Goal: Task Accomplishment & Management: Complete application form

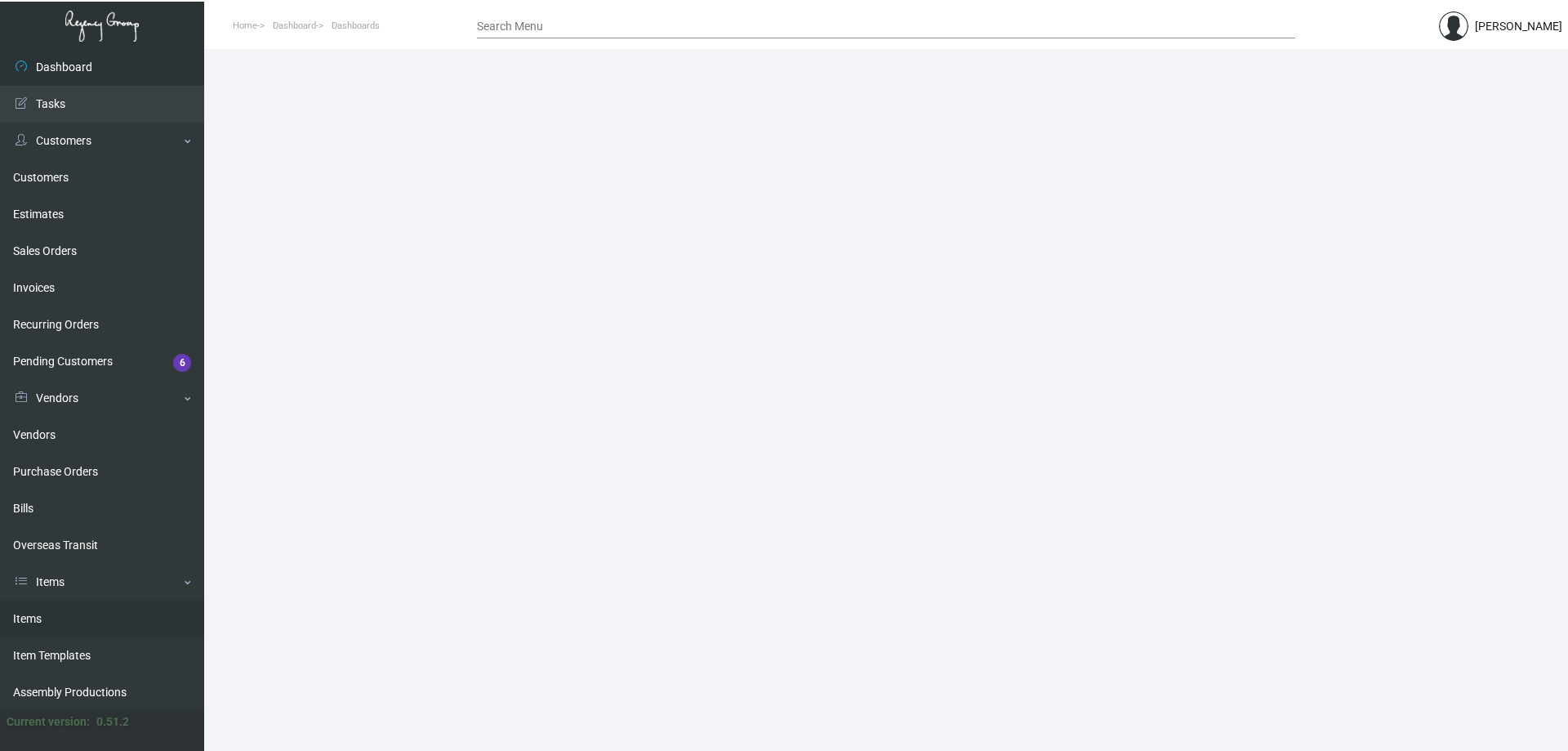
click at [18, 611] on link "Items" at bounding box center [102, 619] width 204 height 37
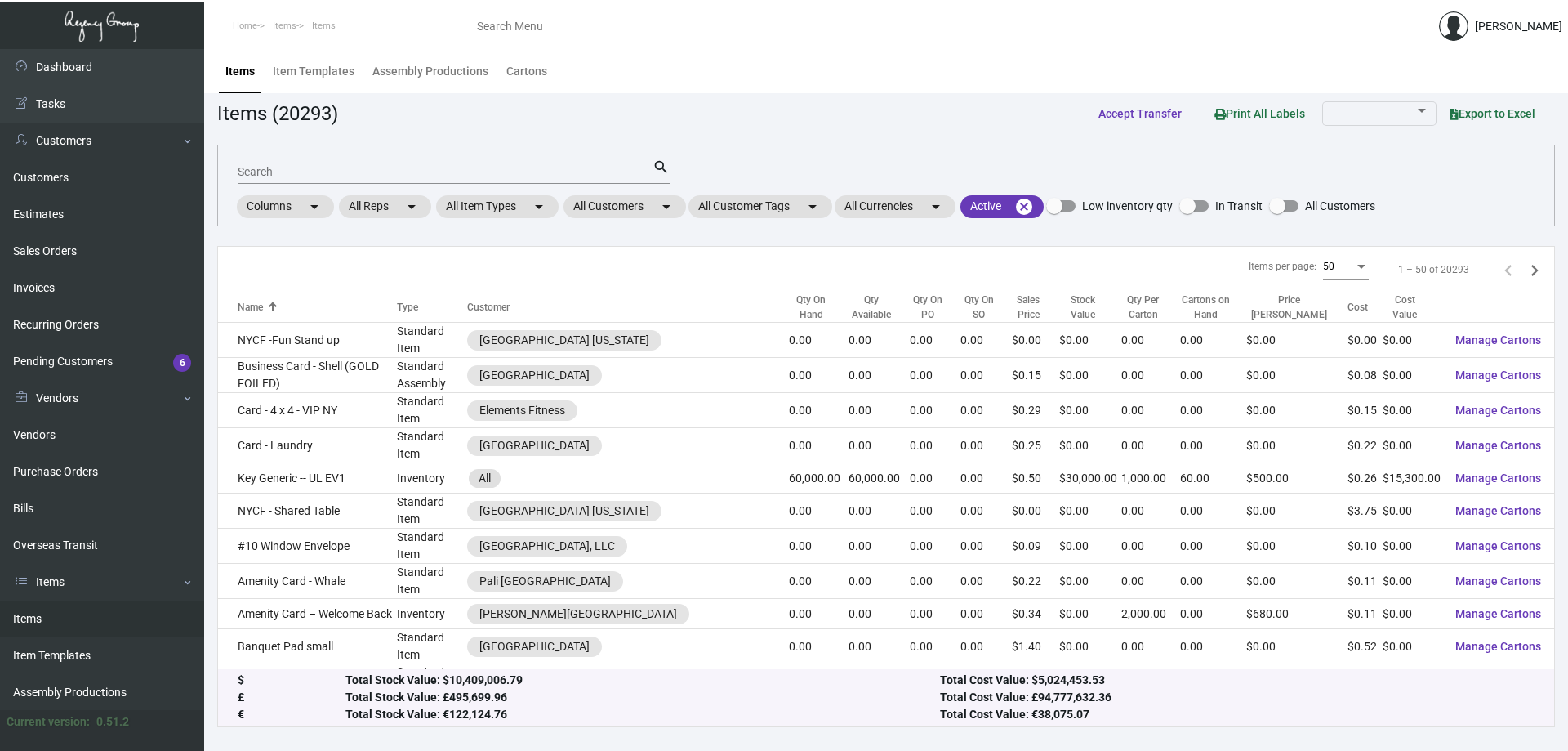
click at [491, 183] on div "Search" at bounding box center [445, 171] width 415 height 25
click at [489, 174] on input "Search" at bounding box center [445, 172] width 415 height 13
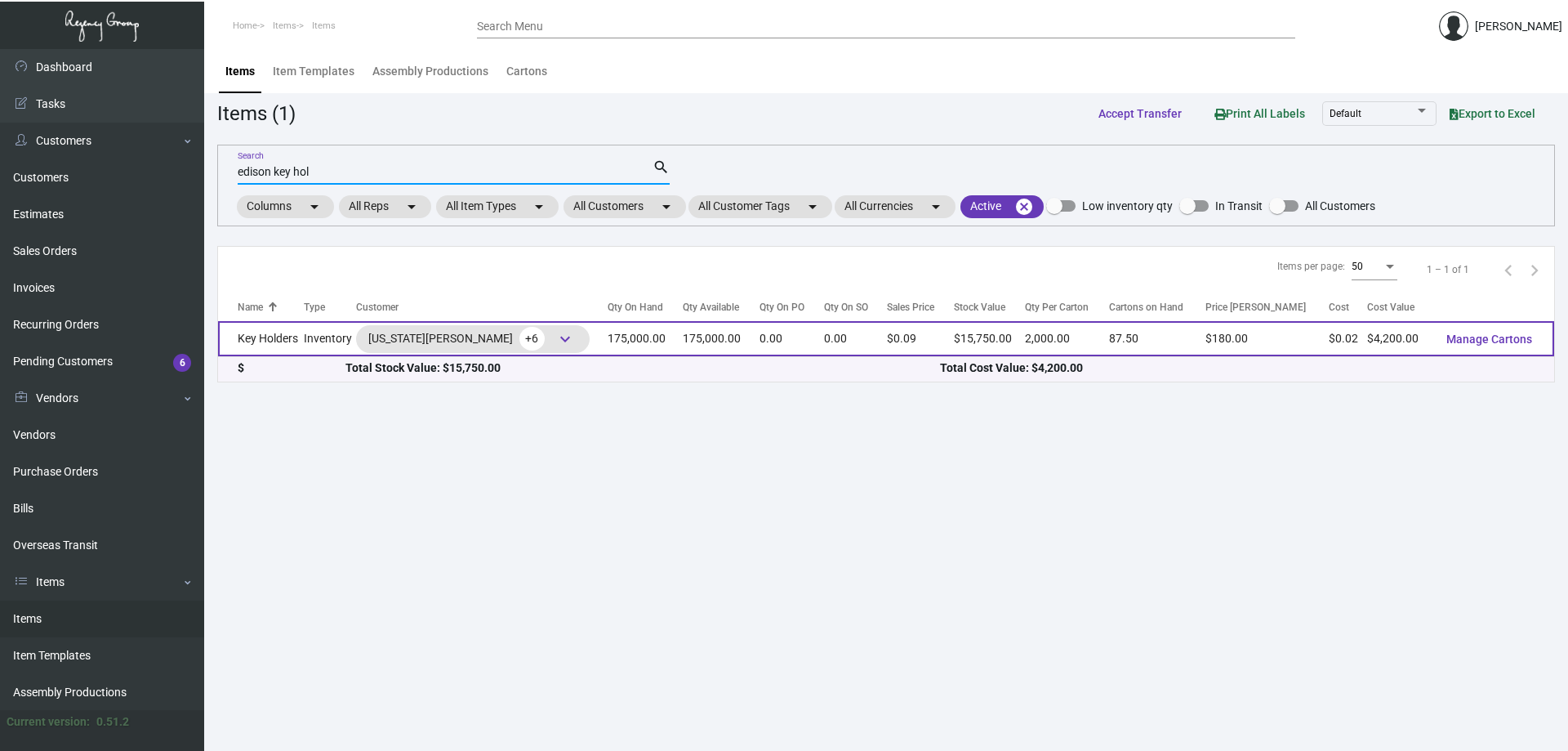
type input "edison key hol"
click at [731, 343] on td "175,000.00" at bounding box center [721, 338] width 77 height 35
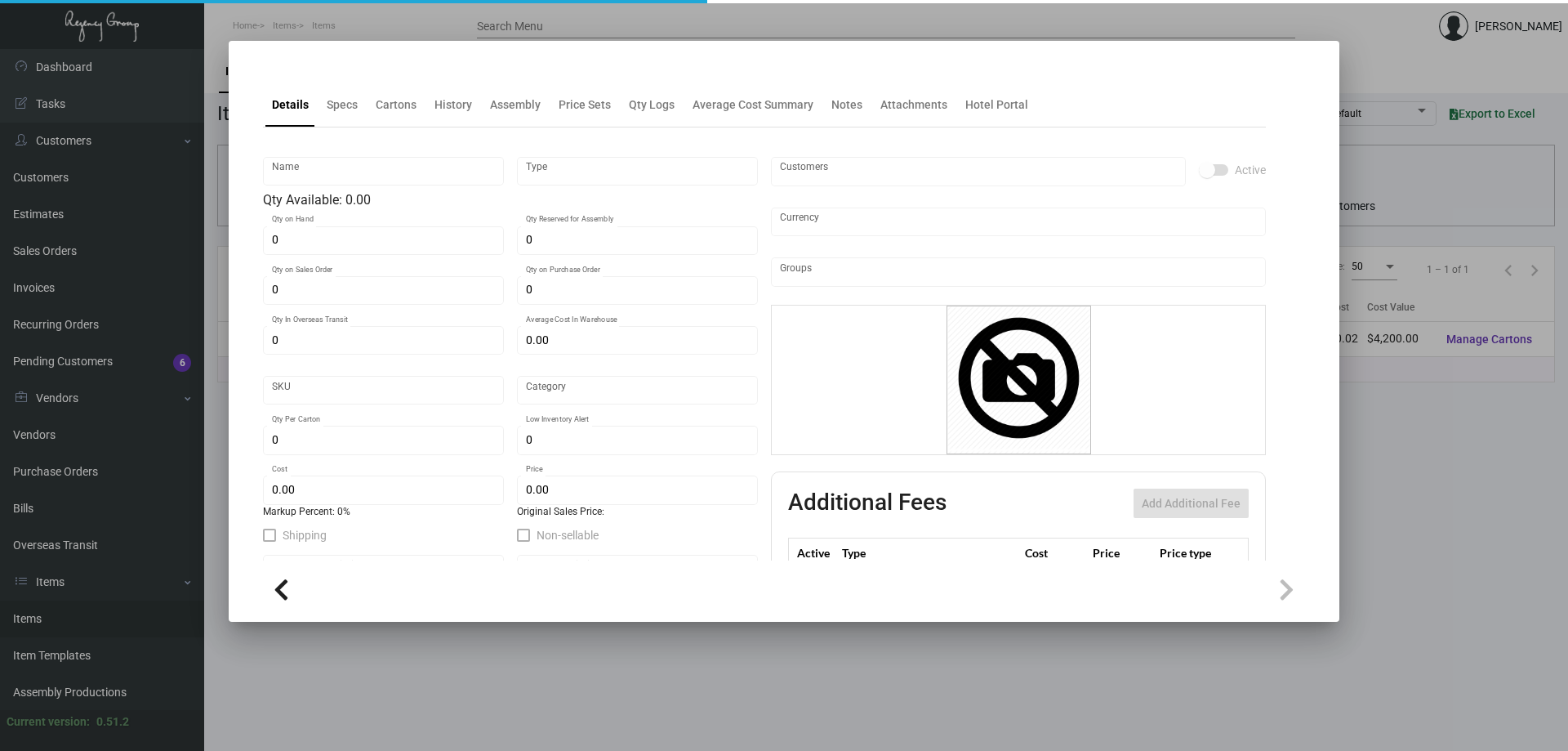
type input "Key Holders"
type input "Inventory"
type input "175,000"
type input "$ 0.05711"
type input "3187"
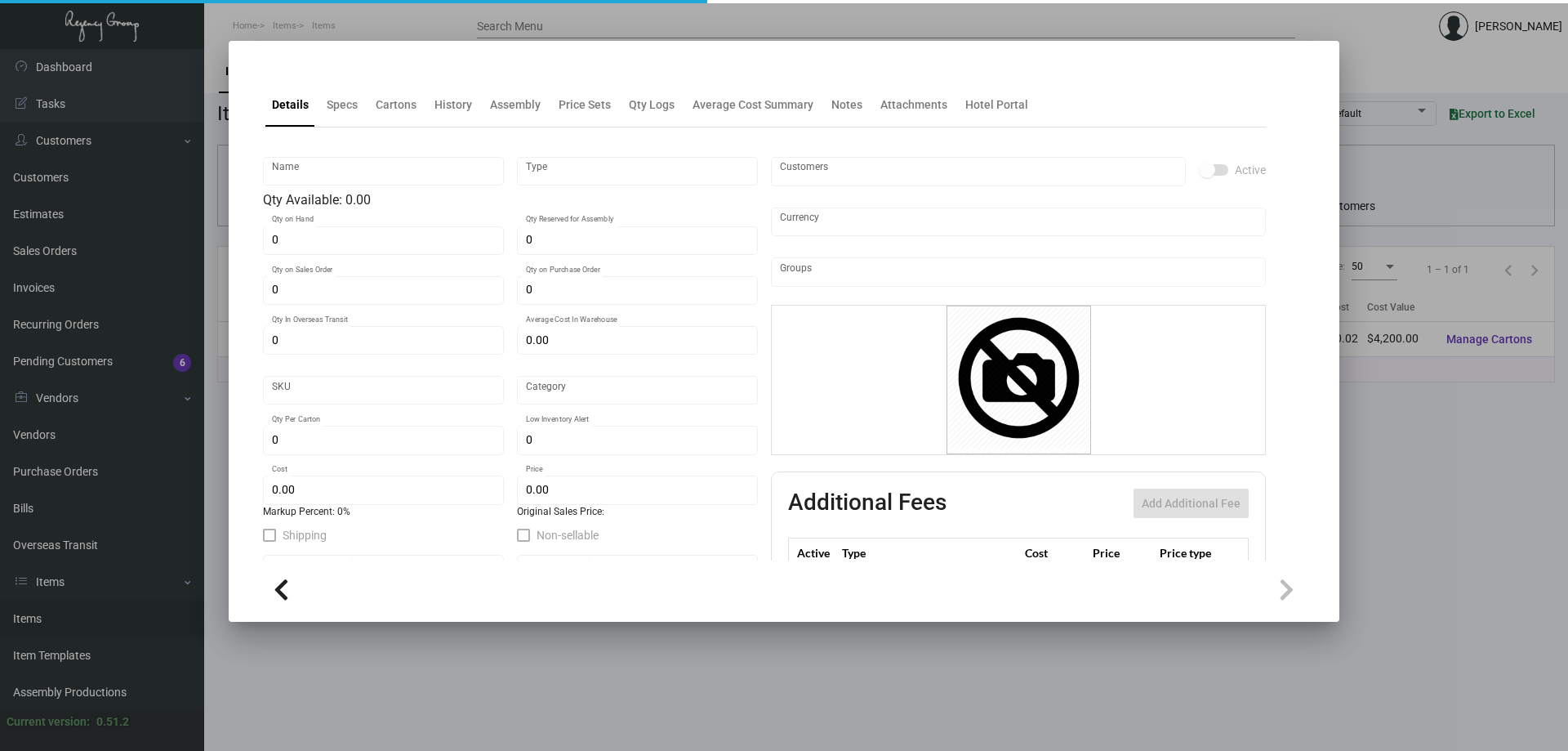
type input "Standard"
type input "2,000"
type input "45,000"
type input "$ 0.024"
type input "$ 0.09"
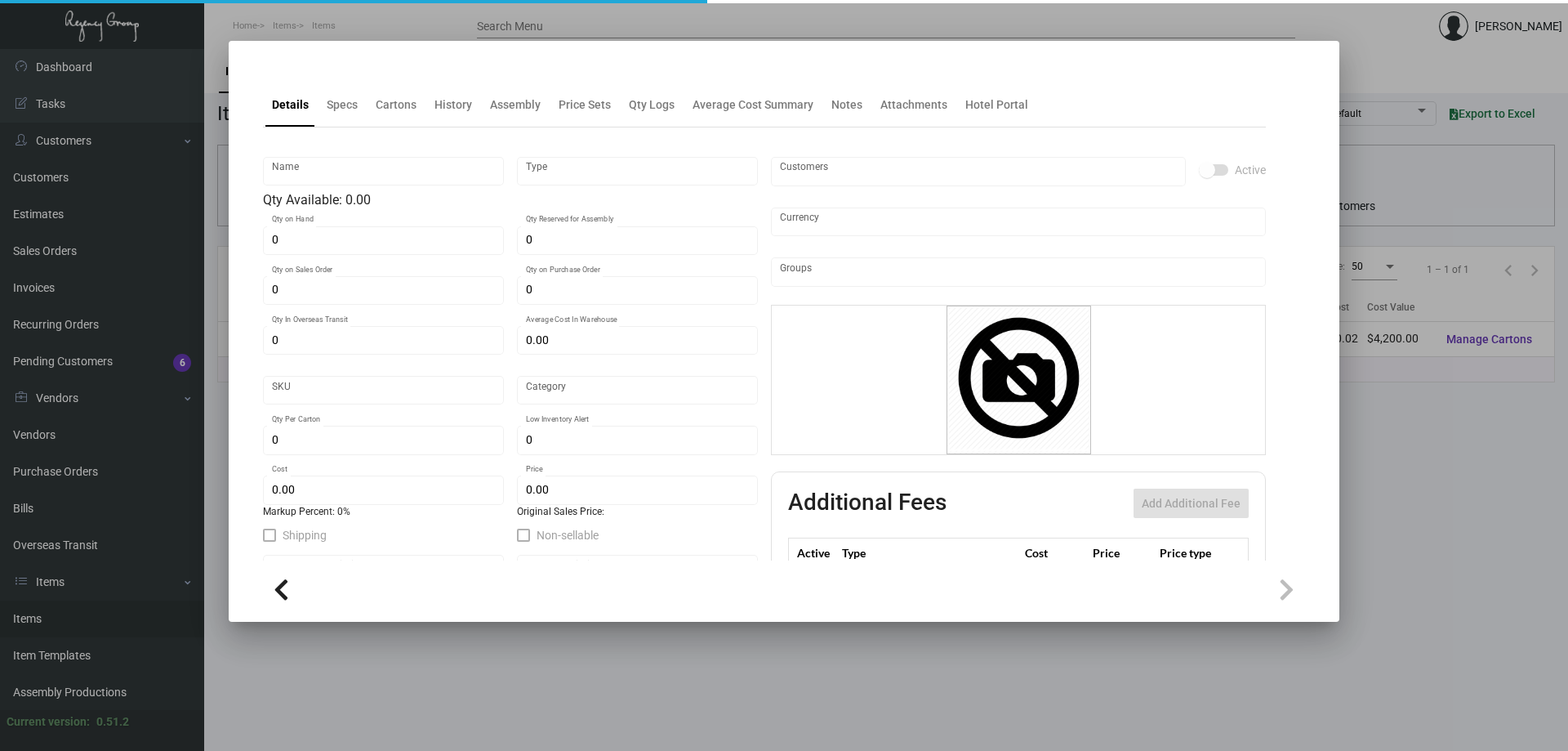
type textarea "Key Holder Branded: Flat size open is 3.875” x 6”, Printing PMS #871 1 side, #1…"
type textarea "Key Holder Branded: Flat size open is 3.875” x 6”, Printing PMS #871, [PERSON_N…"
checkbox input "true"
type input "United States Dollar $"
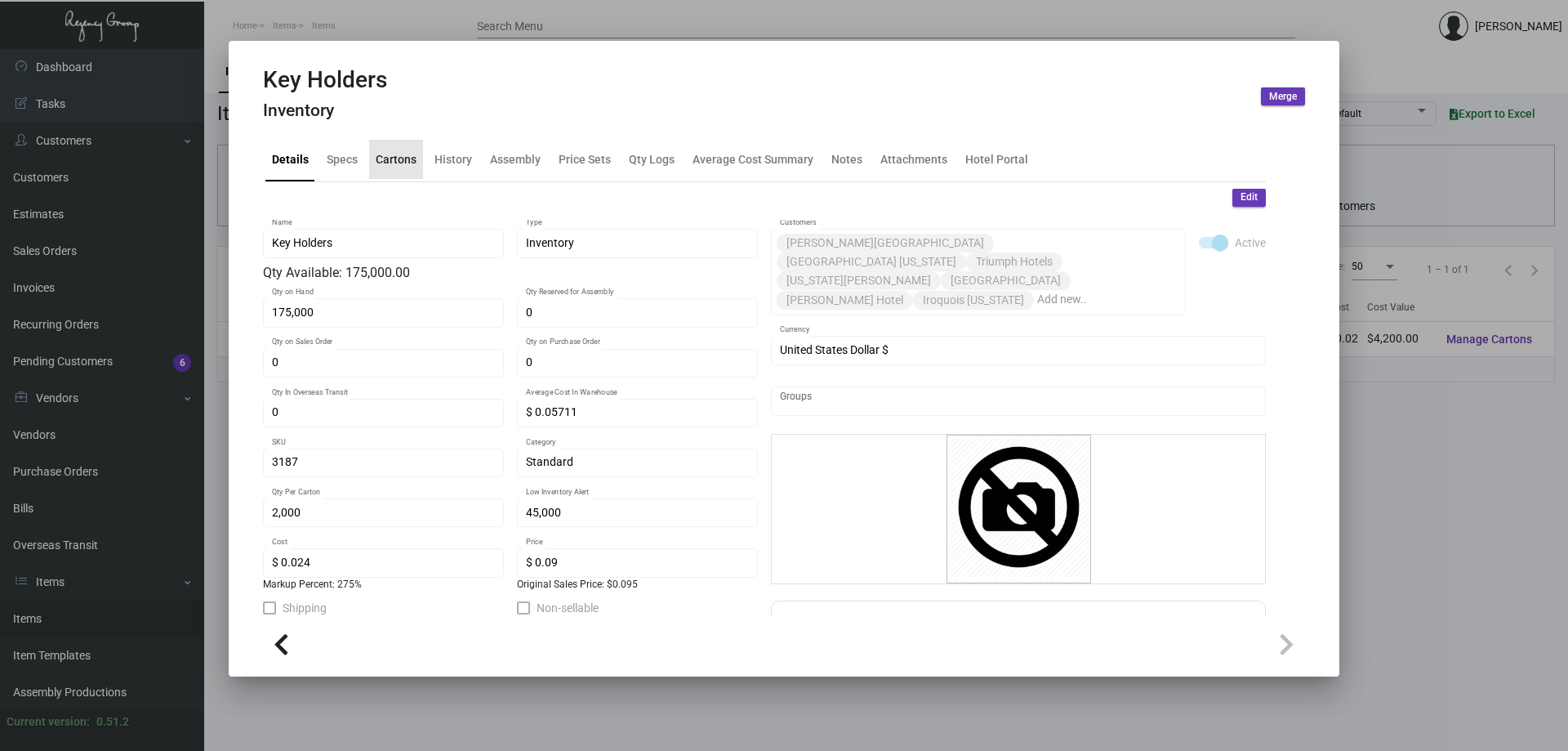
click at [395, 163] on div "Cartons" at bounding box center [396, 159] width 41 height 18
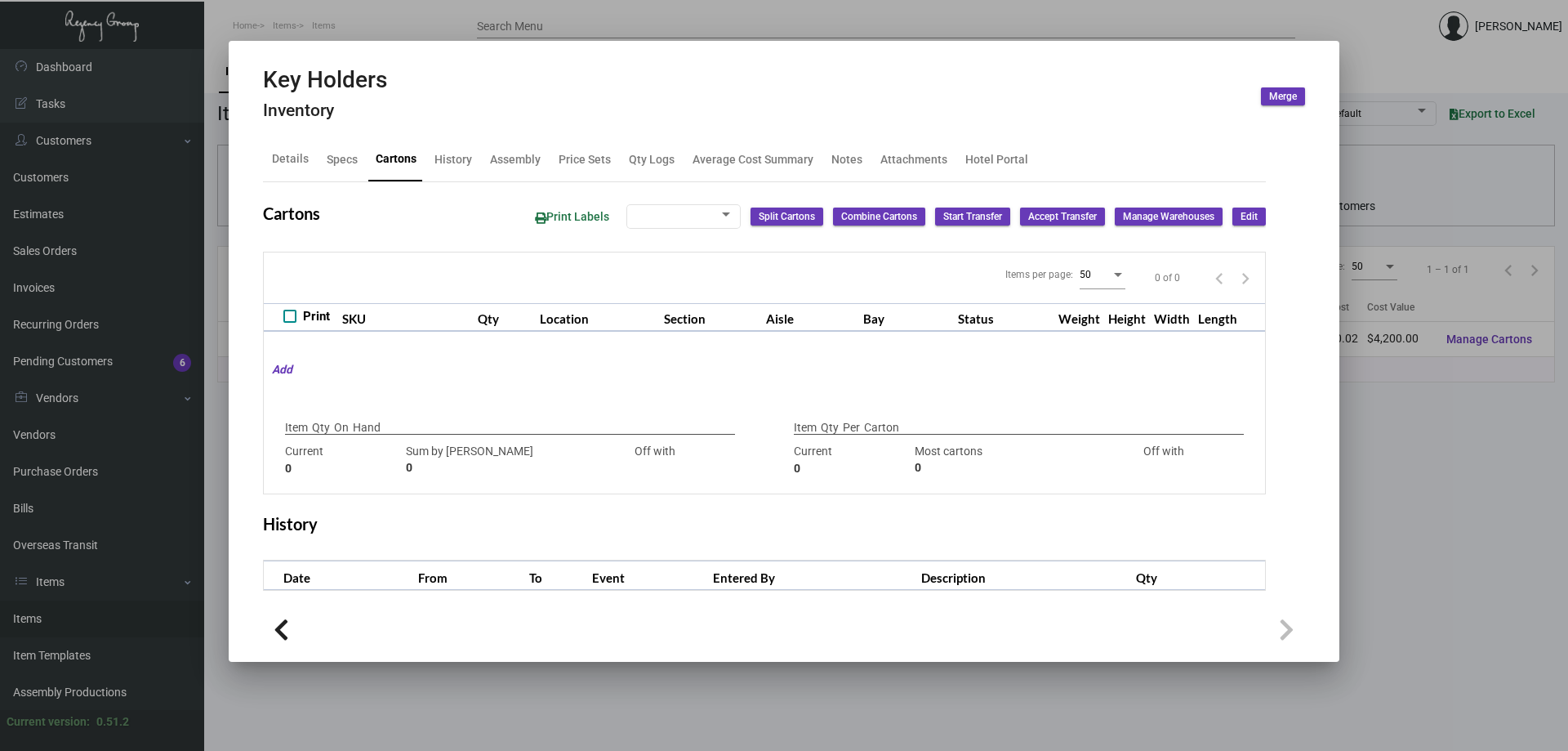
type input "175,000"
type input "100000"
type input "+75000"
type input "2,000"
type input "2000"
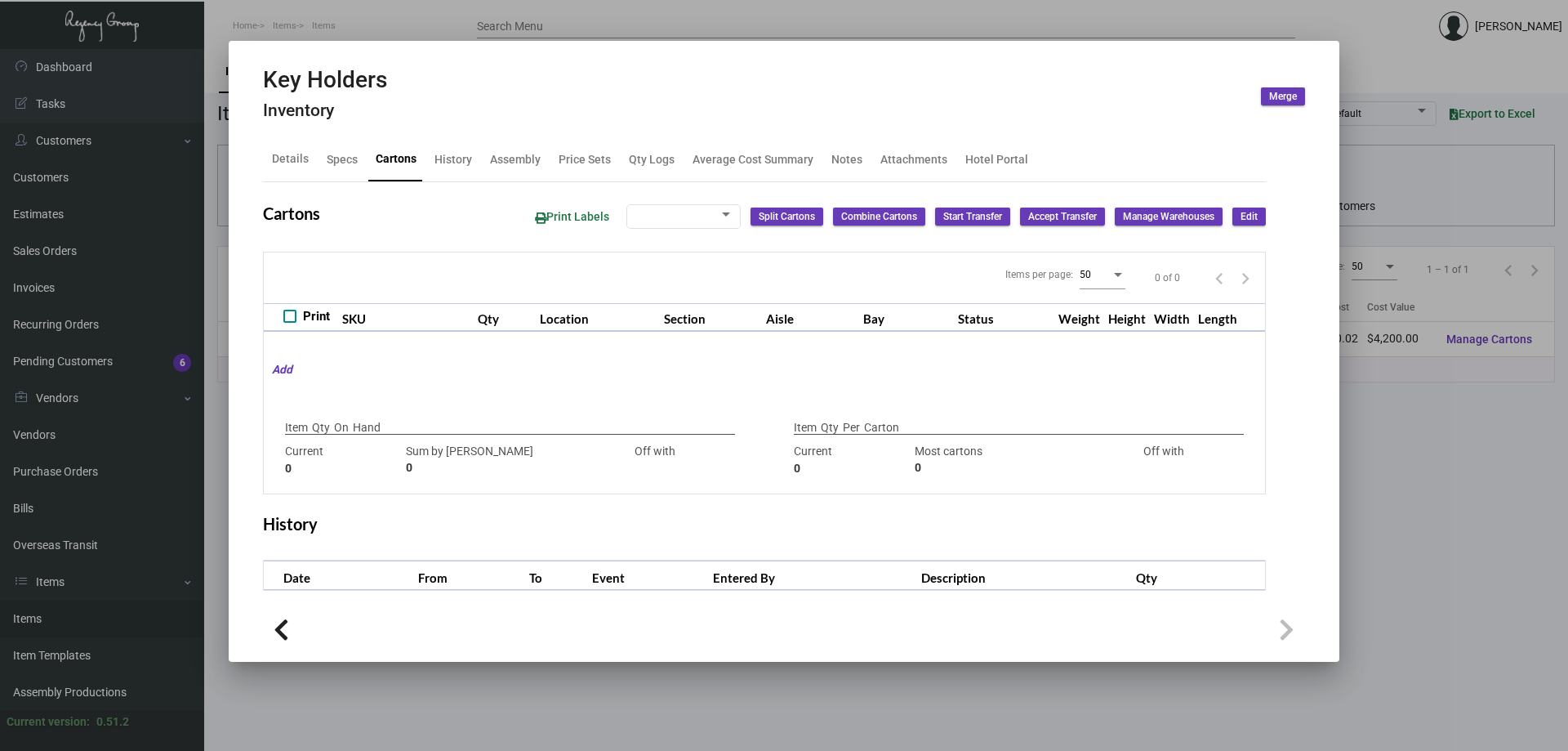
type input "0"
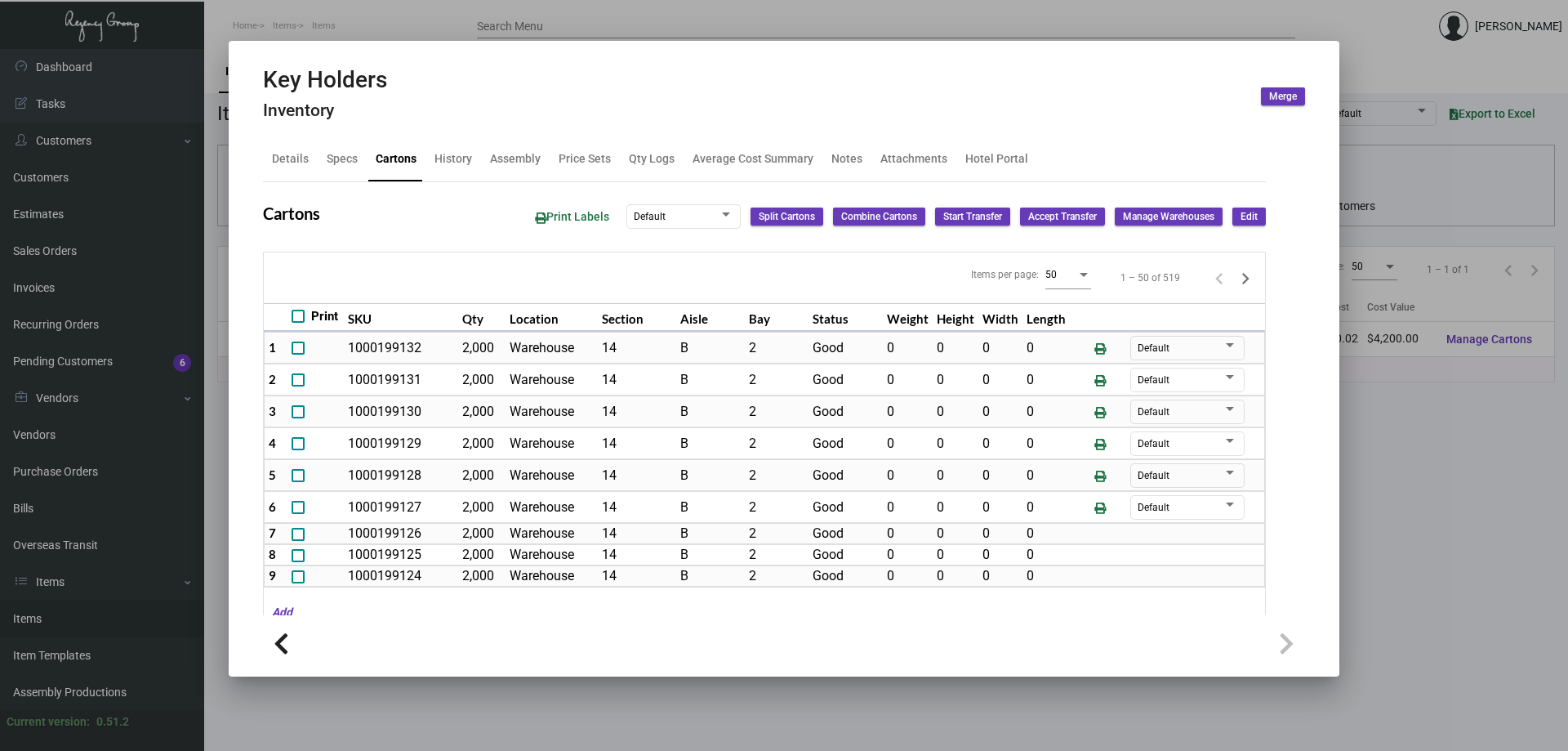
scroll to position [21, 0]
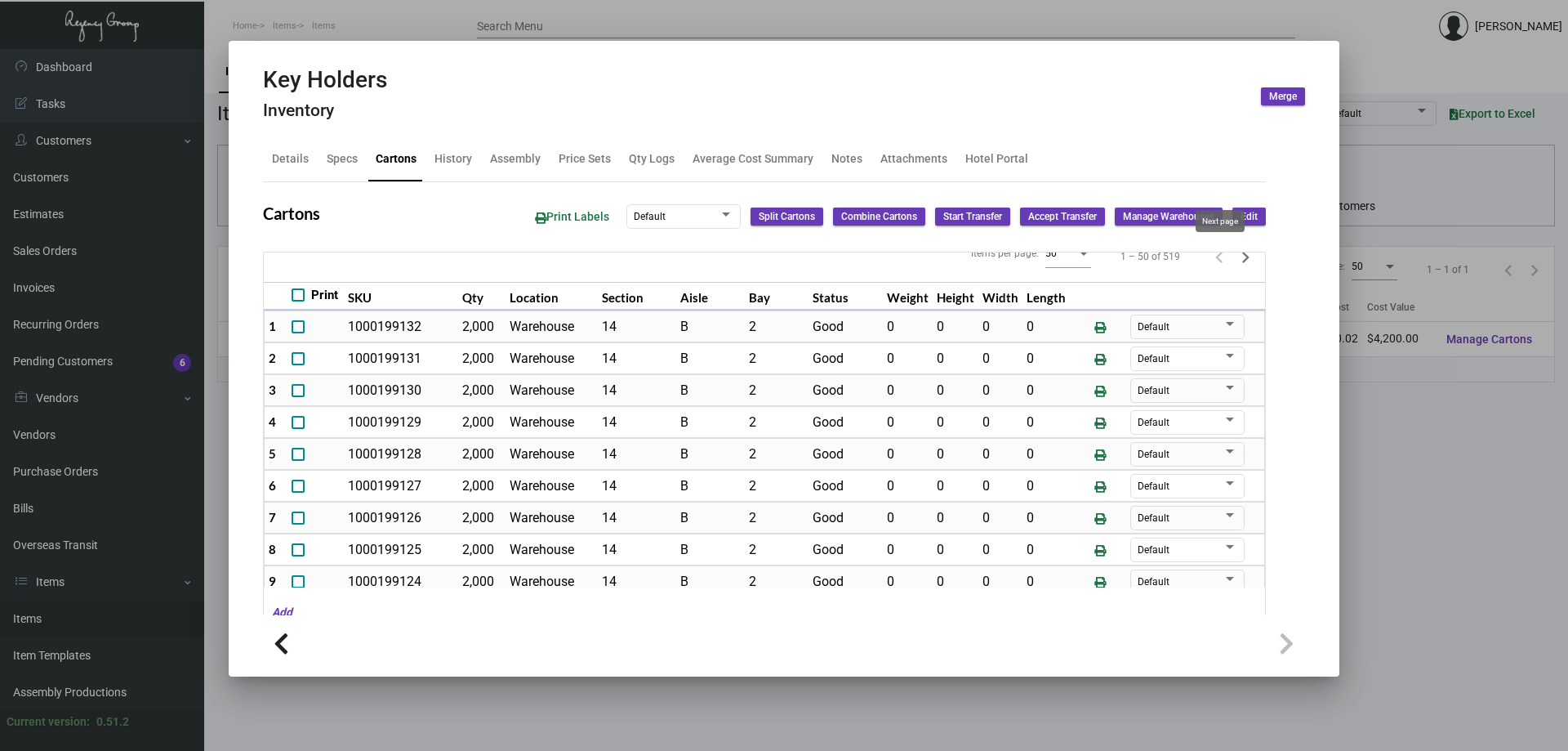
click at [1234, 259] on icon "Next page" at bounding box center [1246, 258] width 23 height 23
type input "0"
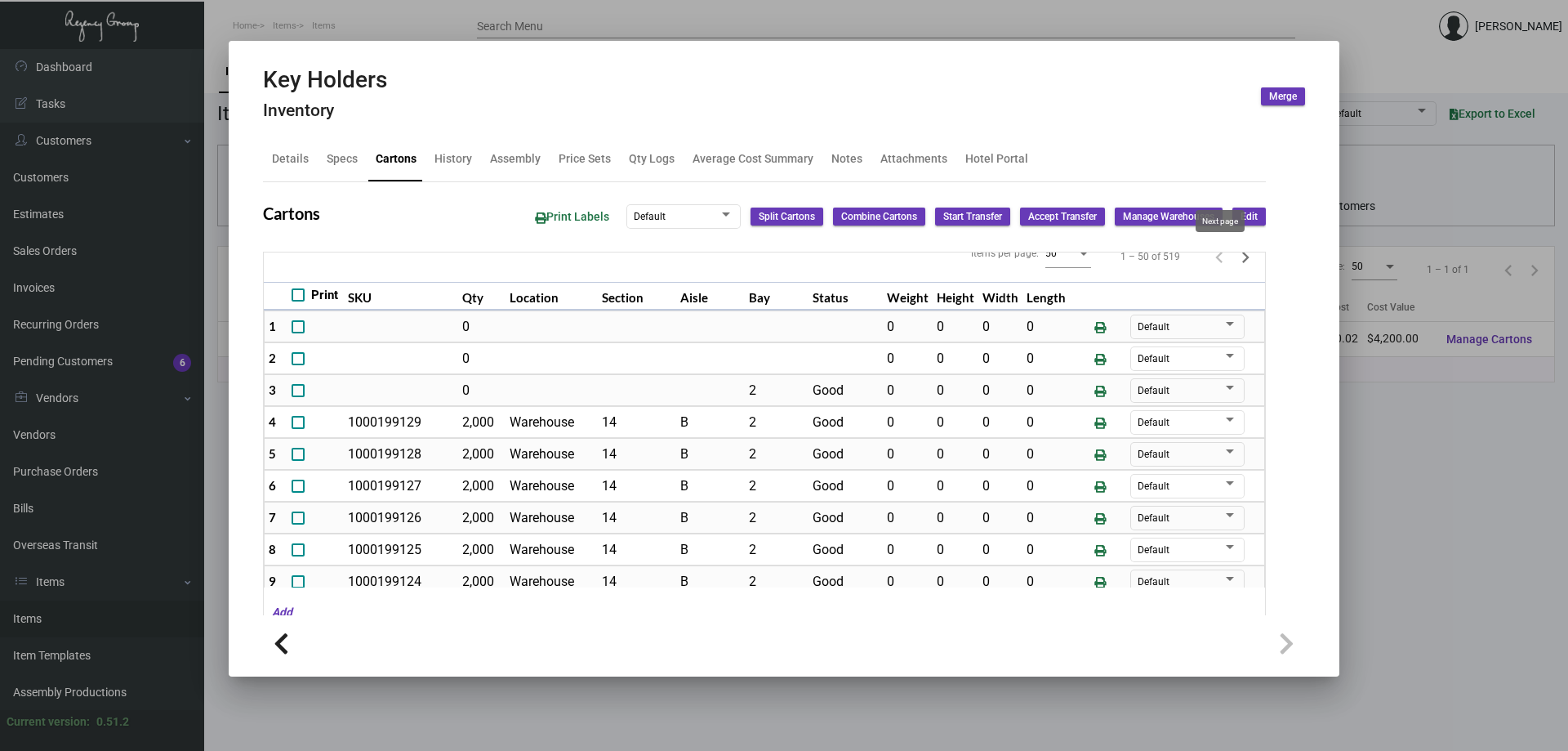
type input "0"
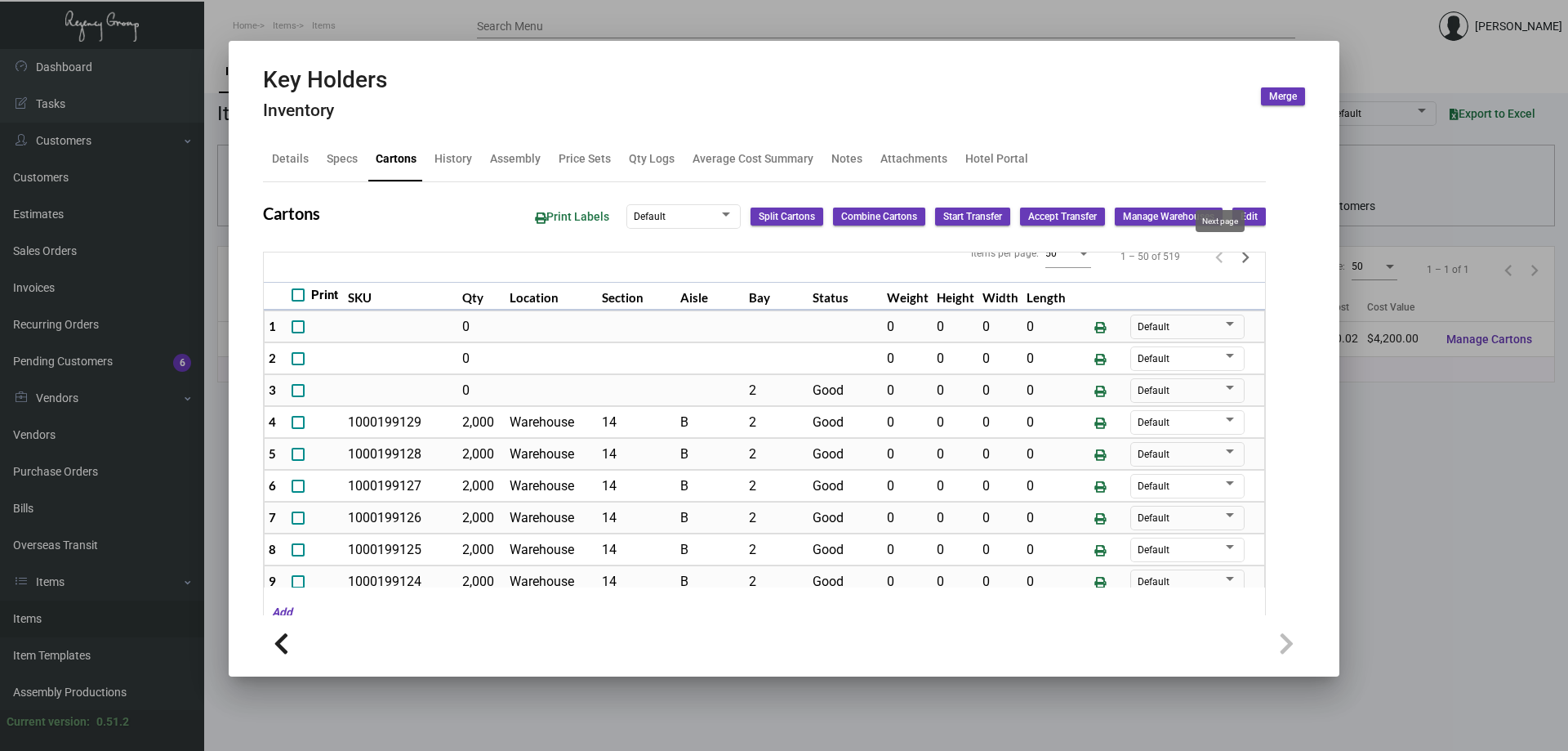
type input "0"
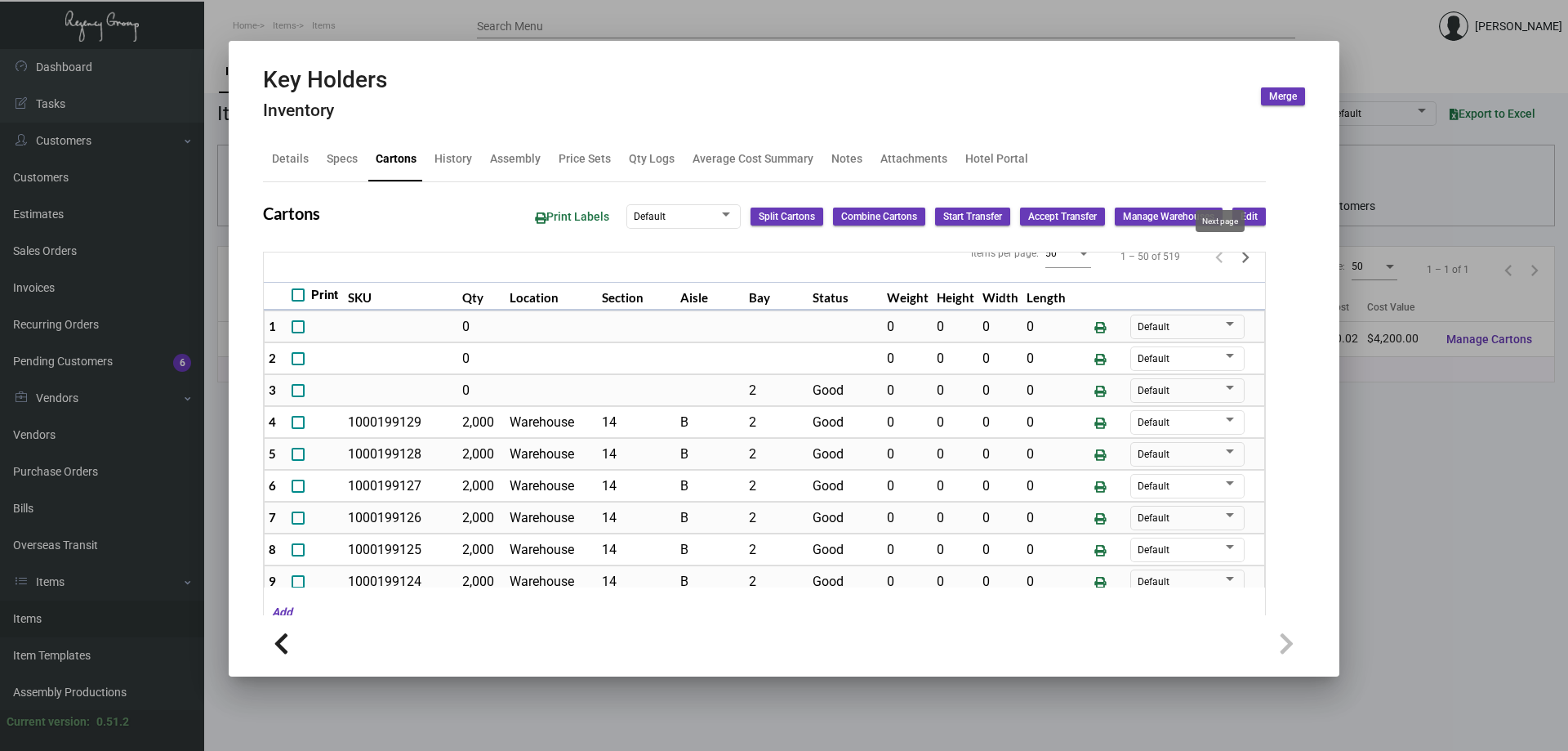
type input "0"
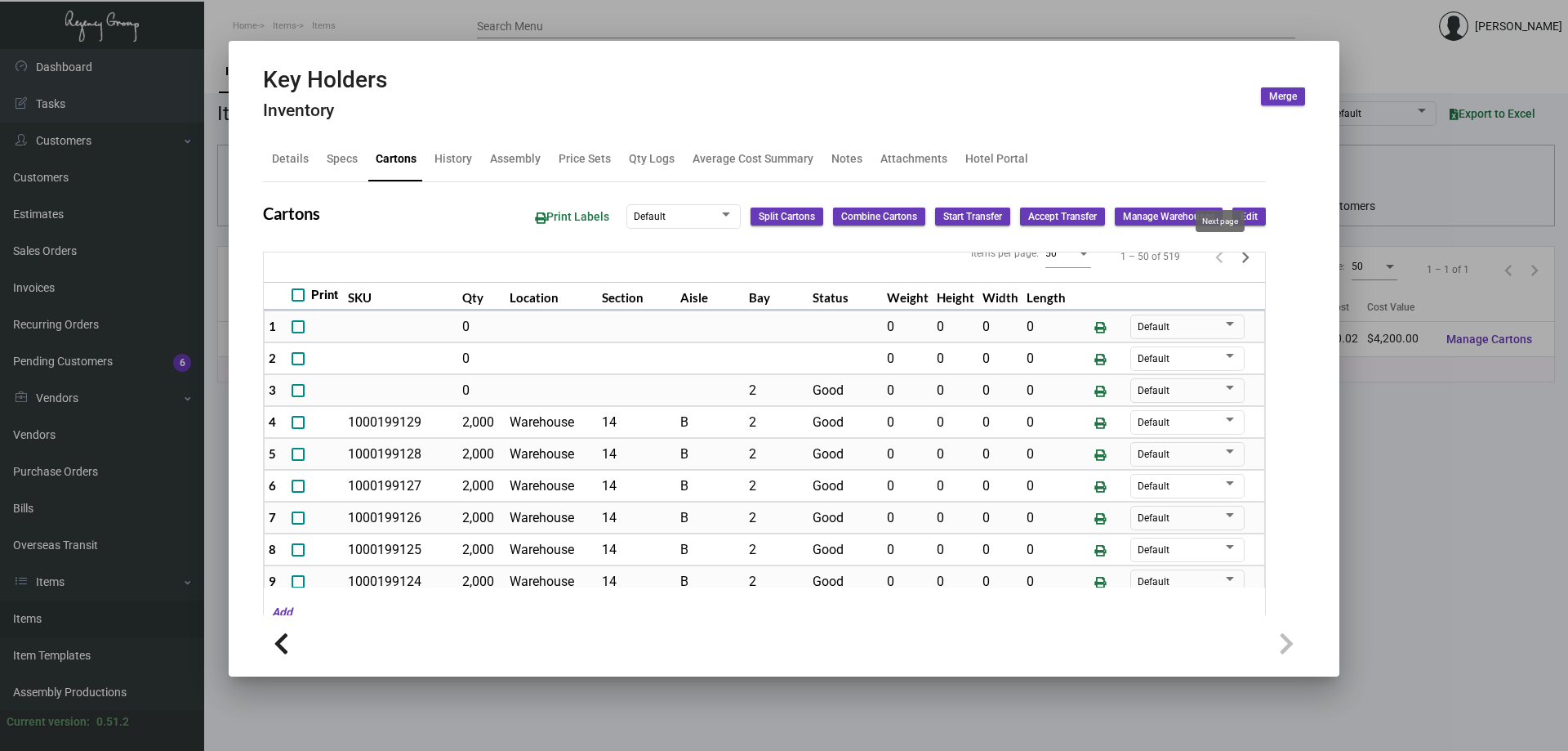
type input "0"
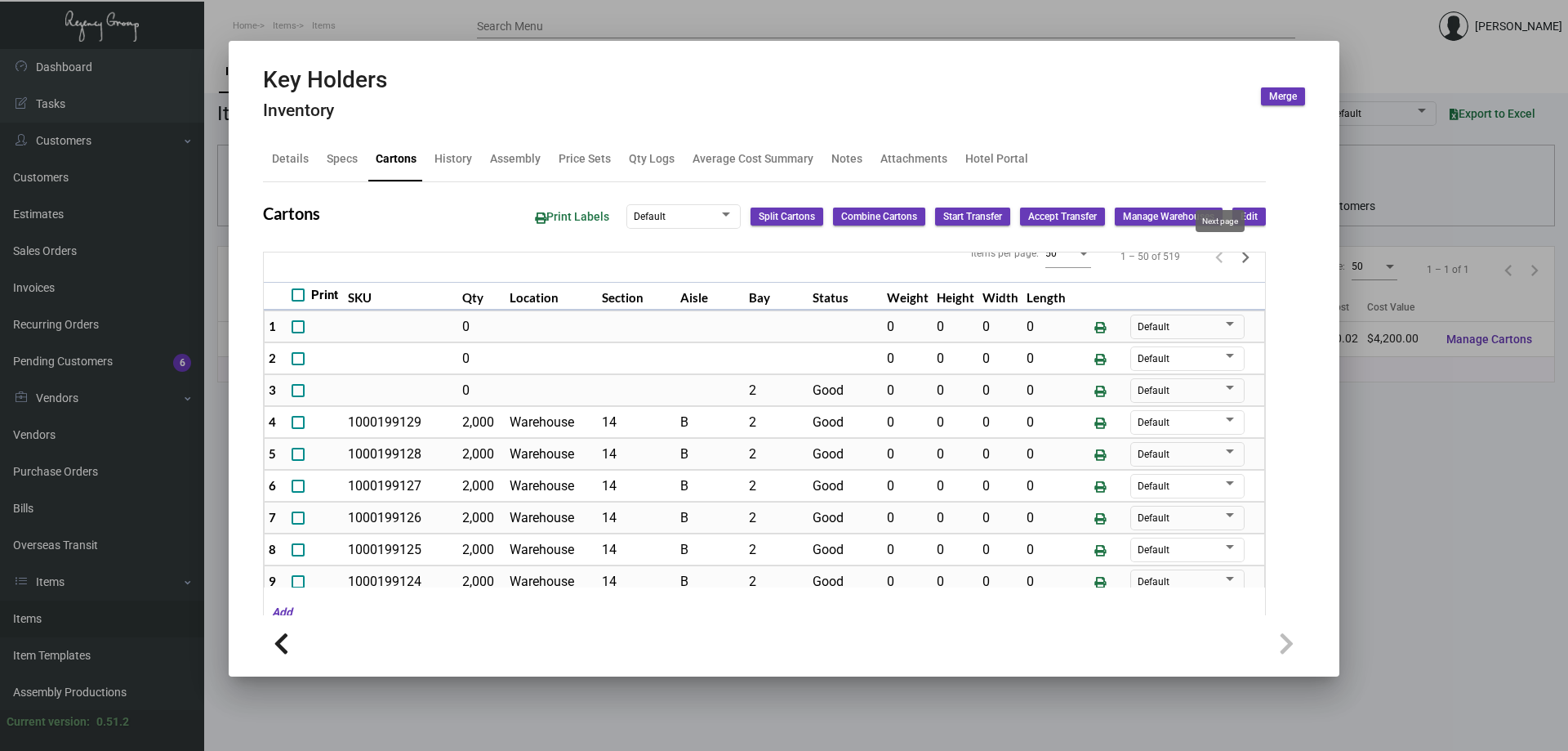
type input "0"
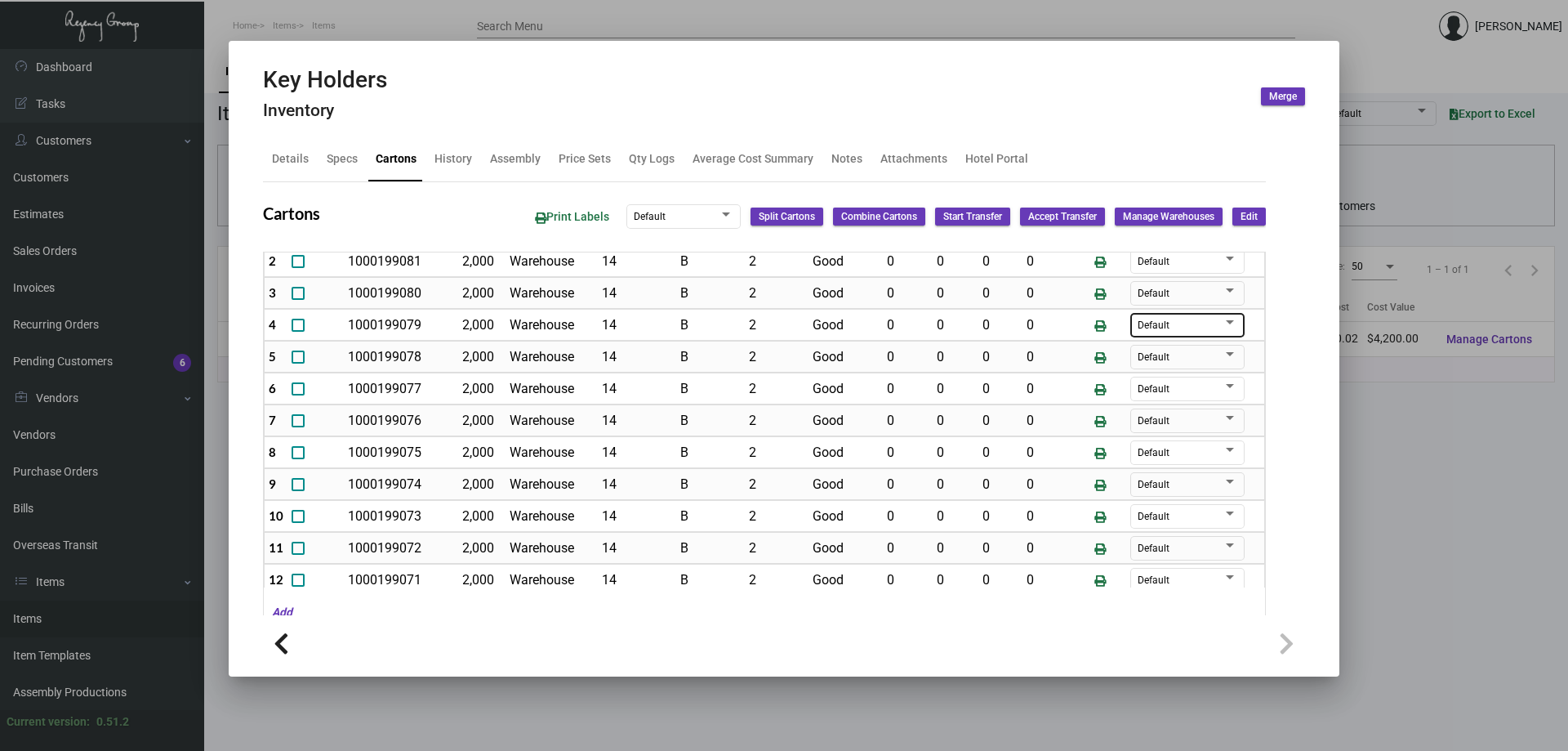
scroll to position [0, 0]
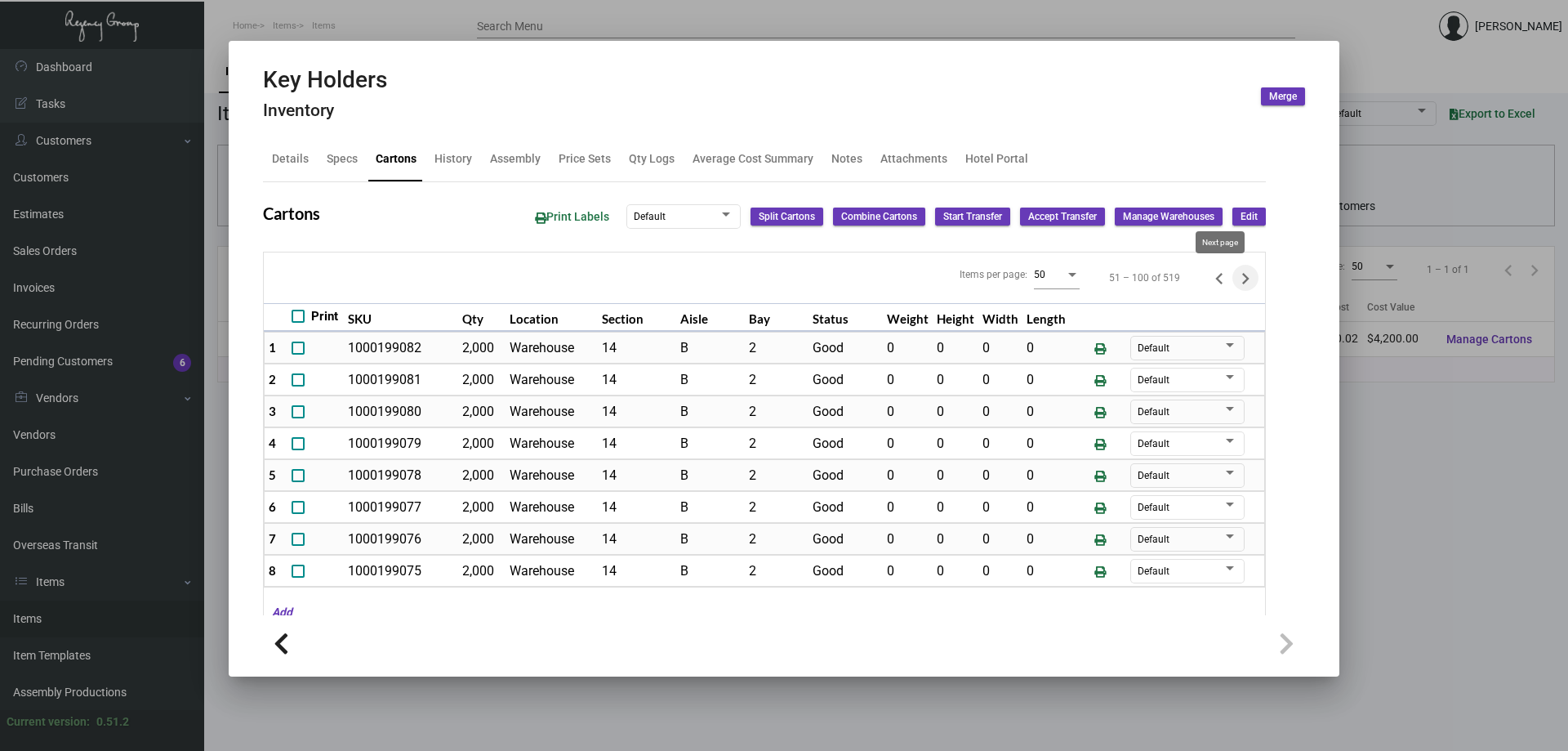
click at [1242, 277] on icon "Next page" at bounding box center [1246, 278] width 7 height 11
click at [1234, 279] on icon "Next page" at bounding box center [1246, 279] width 23 height 23
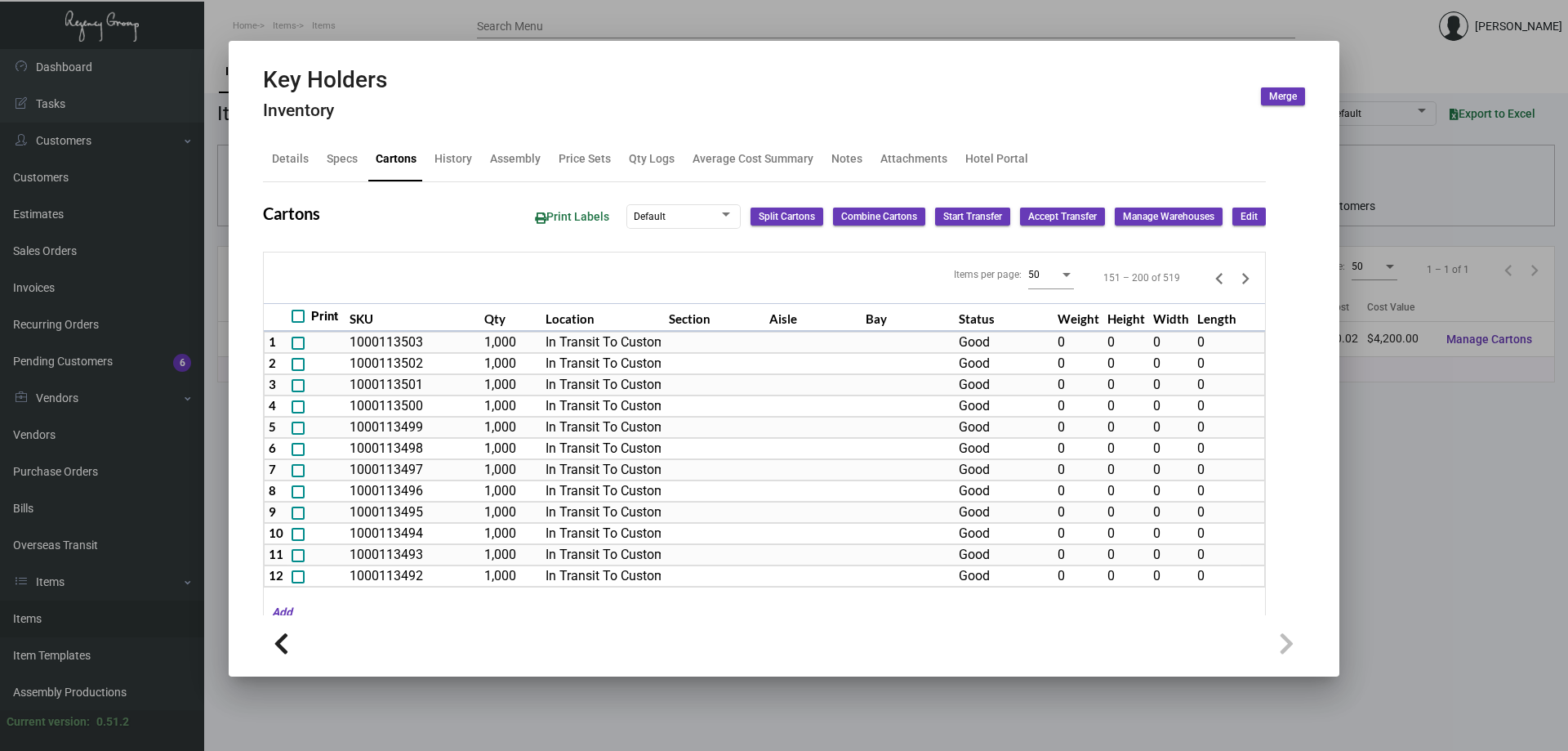
scroll to position [6, 0]
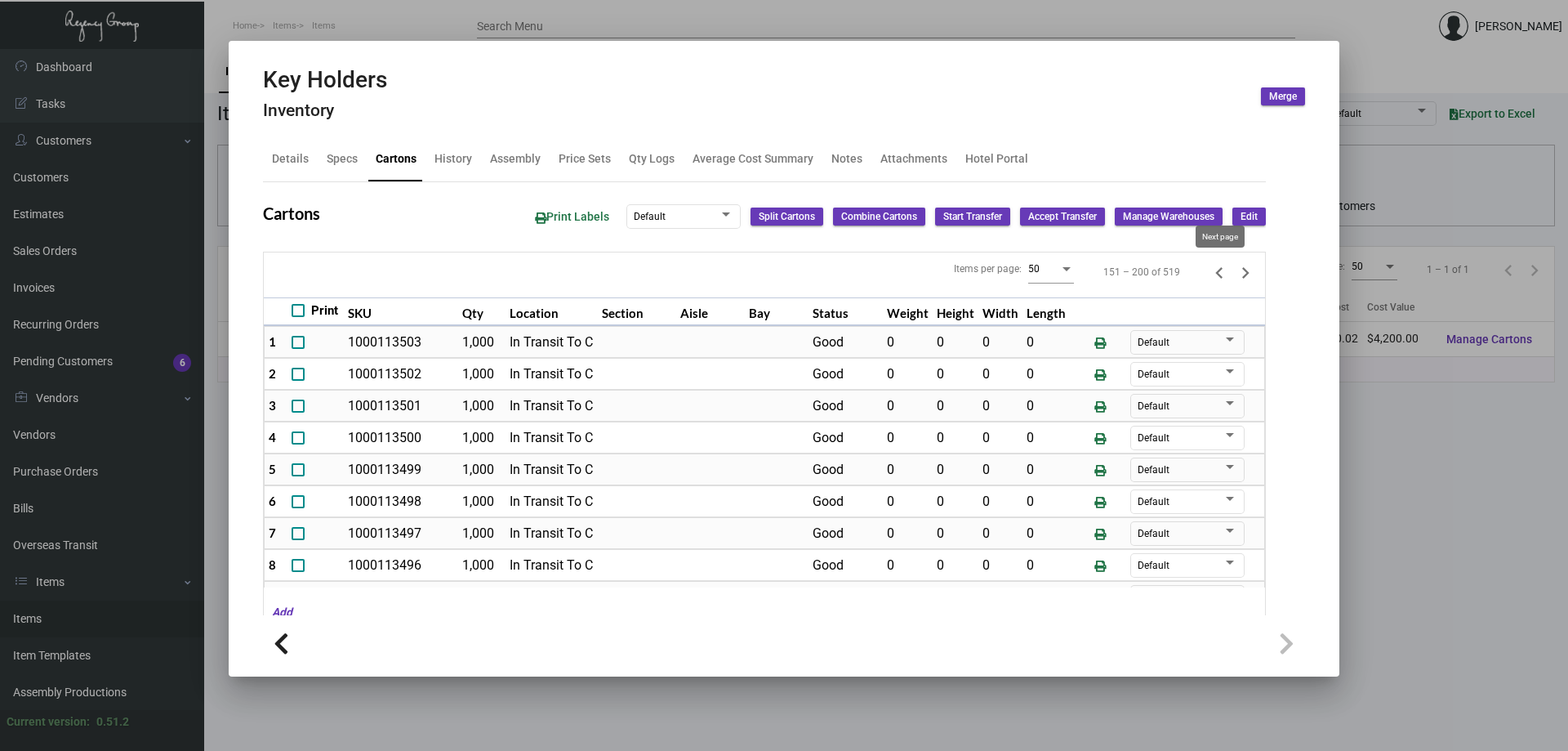
click at [1234, 280] on icon "Next page" at bounding box center [1246, 273] width 23 height 23
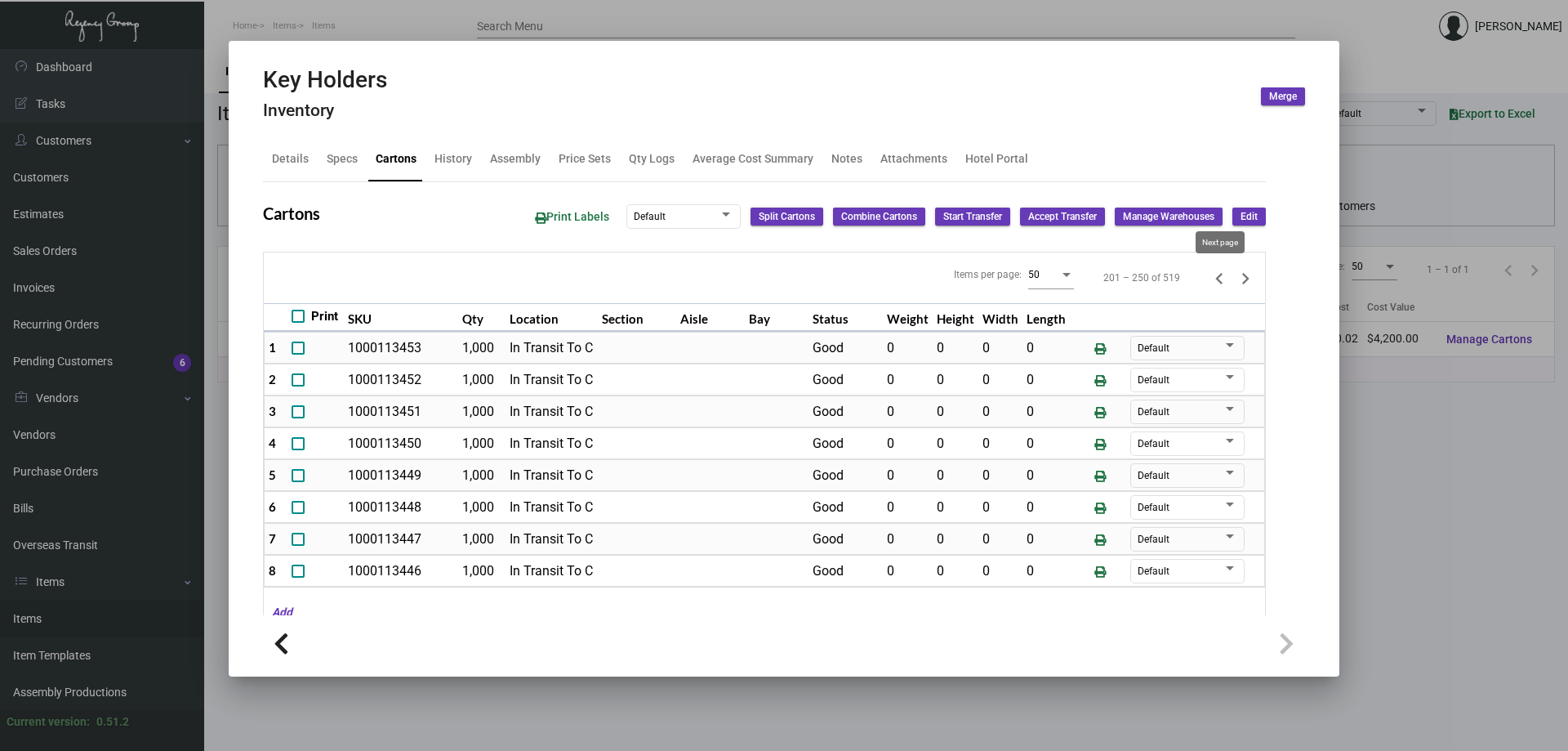
click at [1234, 275] on icon "Next page" at bounding box center [1246, 279] width 23 height 23
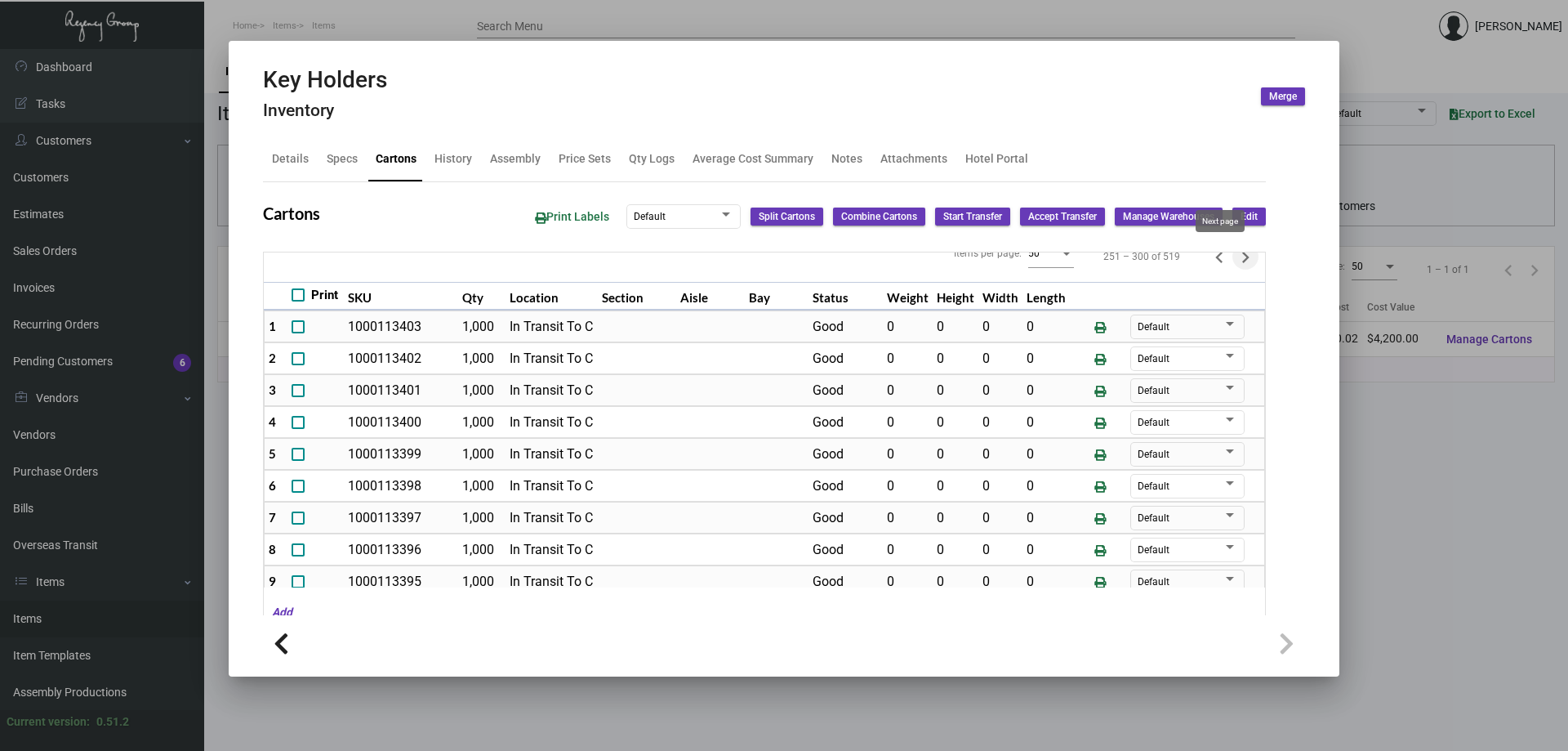
click at [1234, 266] on icon "Next page" at bounding box center [1246, 258] width 23 height 23
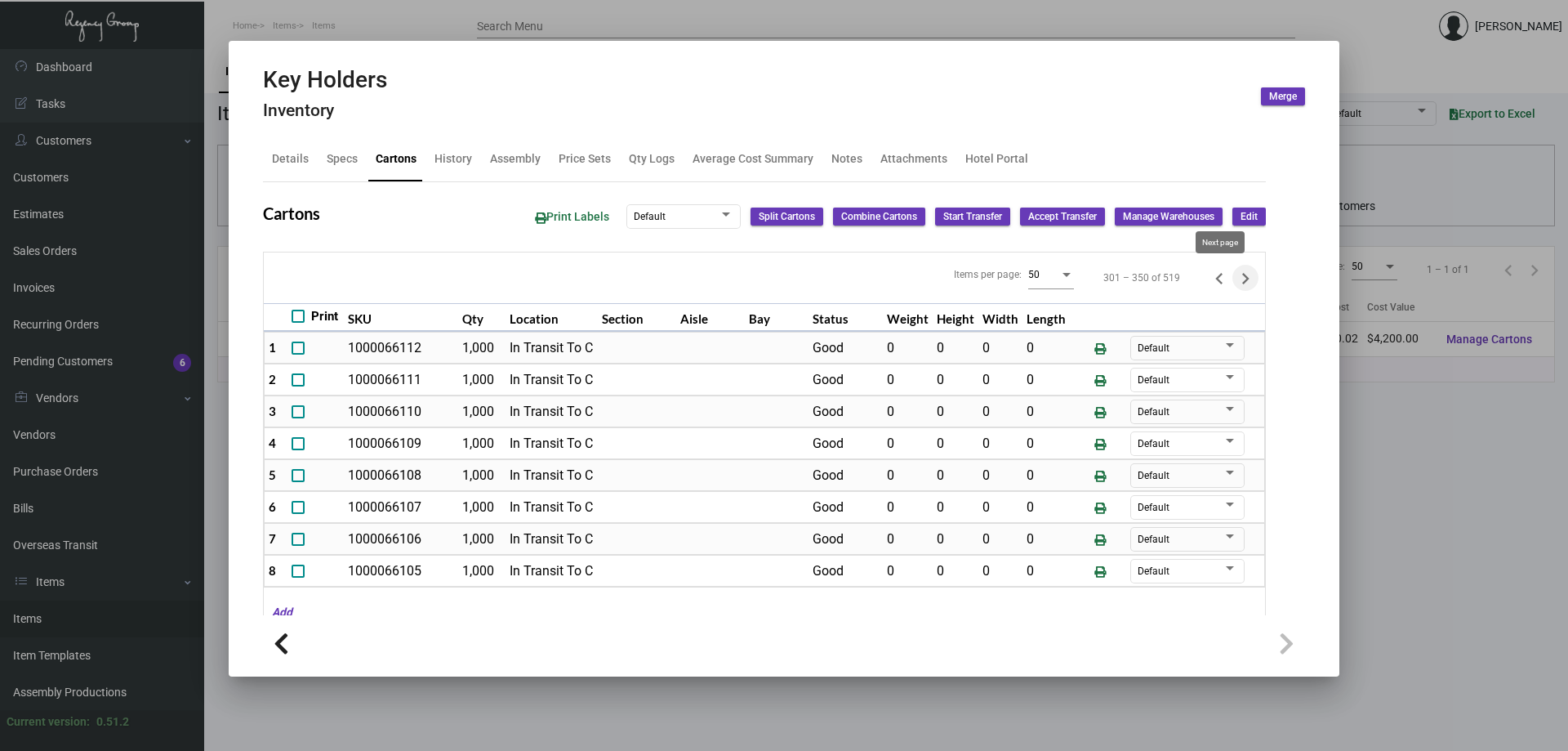
click at [1234, 272] on icon "Next page" at bounding box center [1246, 279] width 23 height 23
